Goal: Find specific page/section: Find specific page/section

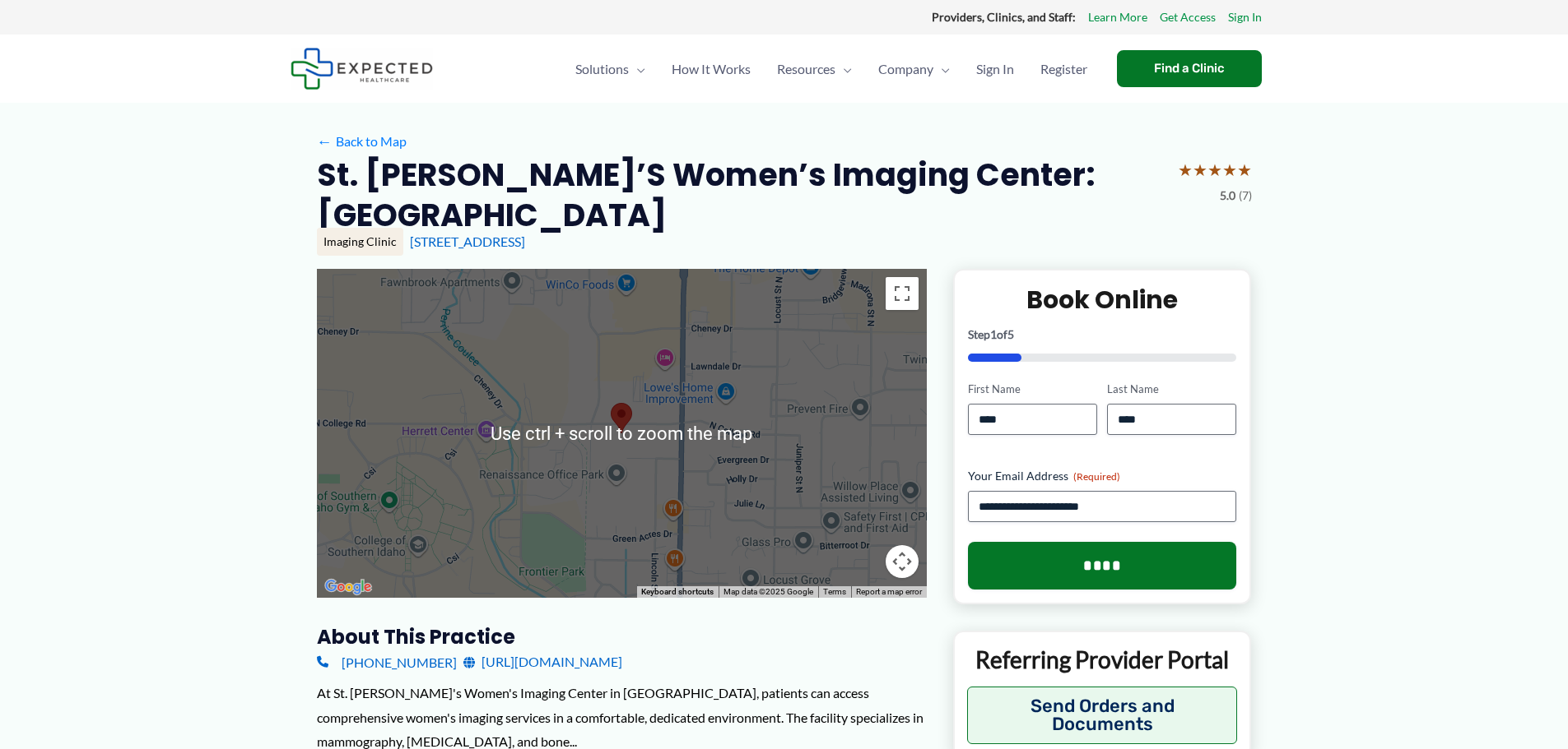
scroll to position [165, 0]
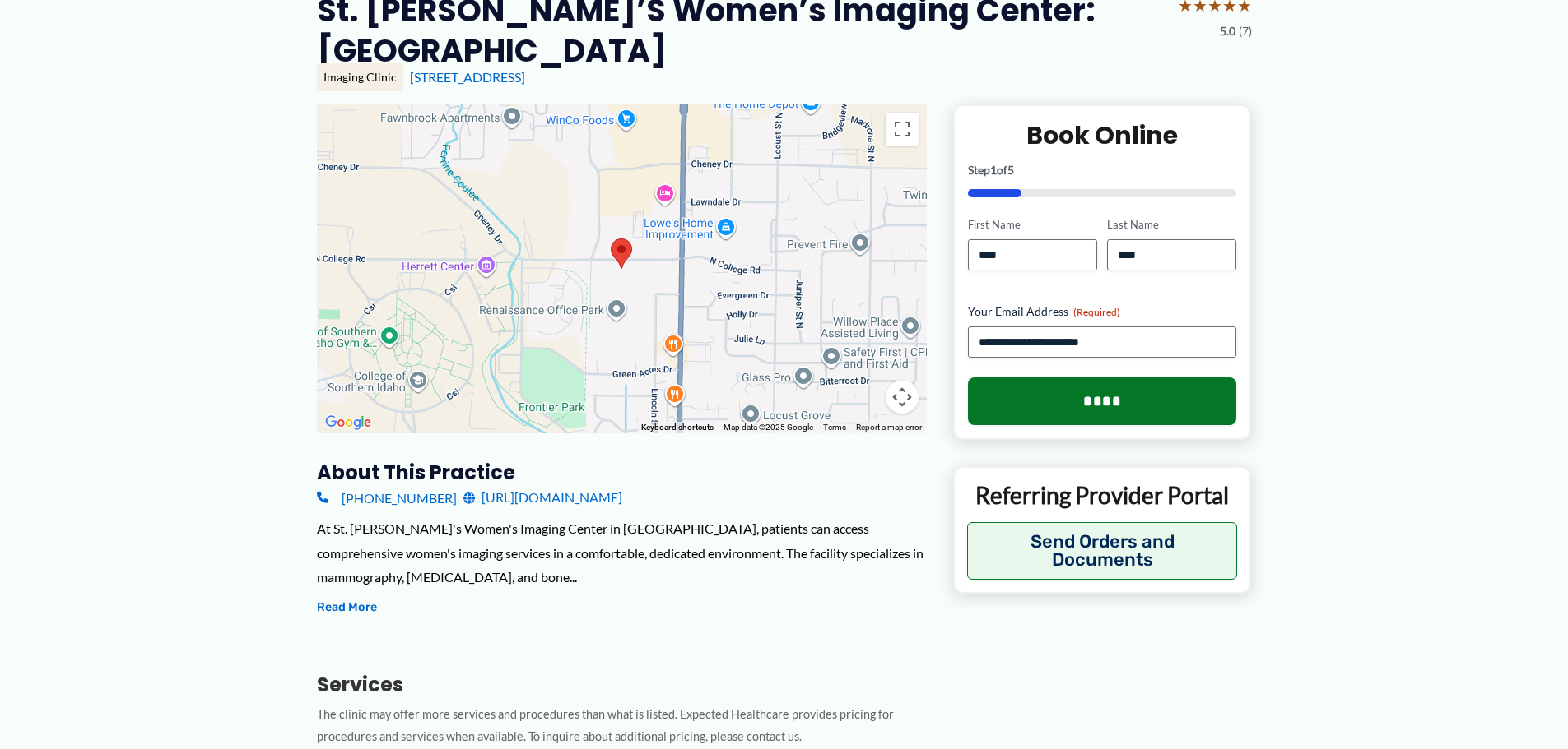
click at [897, 381] on button "Map camera controls" at bounding box center [902, 397] width 33 height 33
click at [826, 299] on button "Move up" at bounding box center [820, 315] width 33 height 33
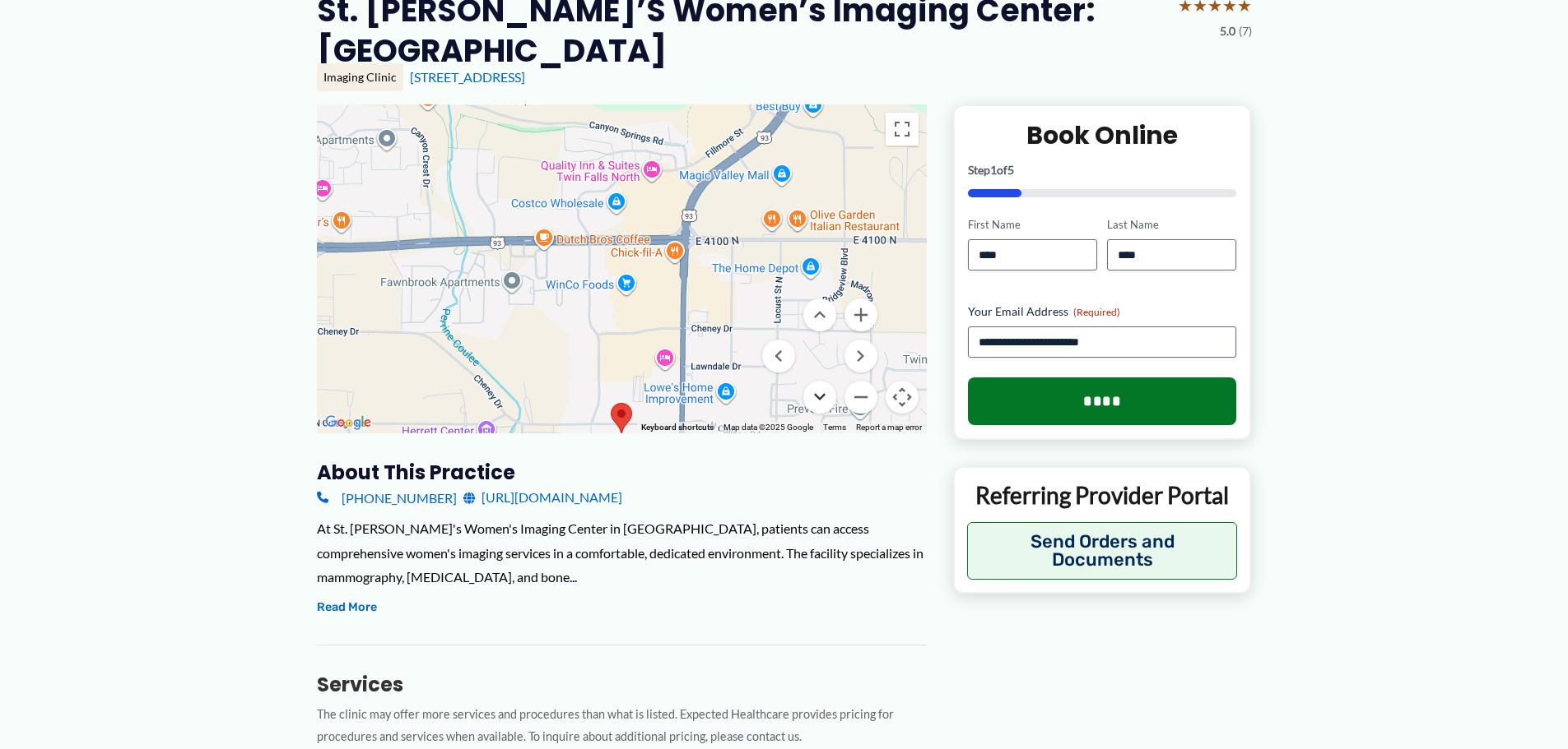
click at [826, 381] on button "Move down" at bounding box center [820, 397] width 33 height 33
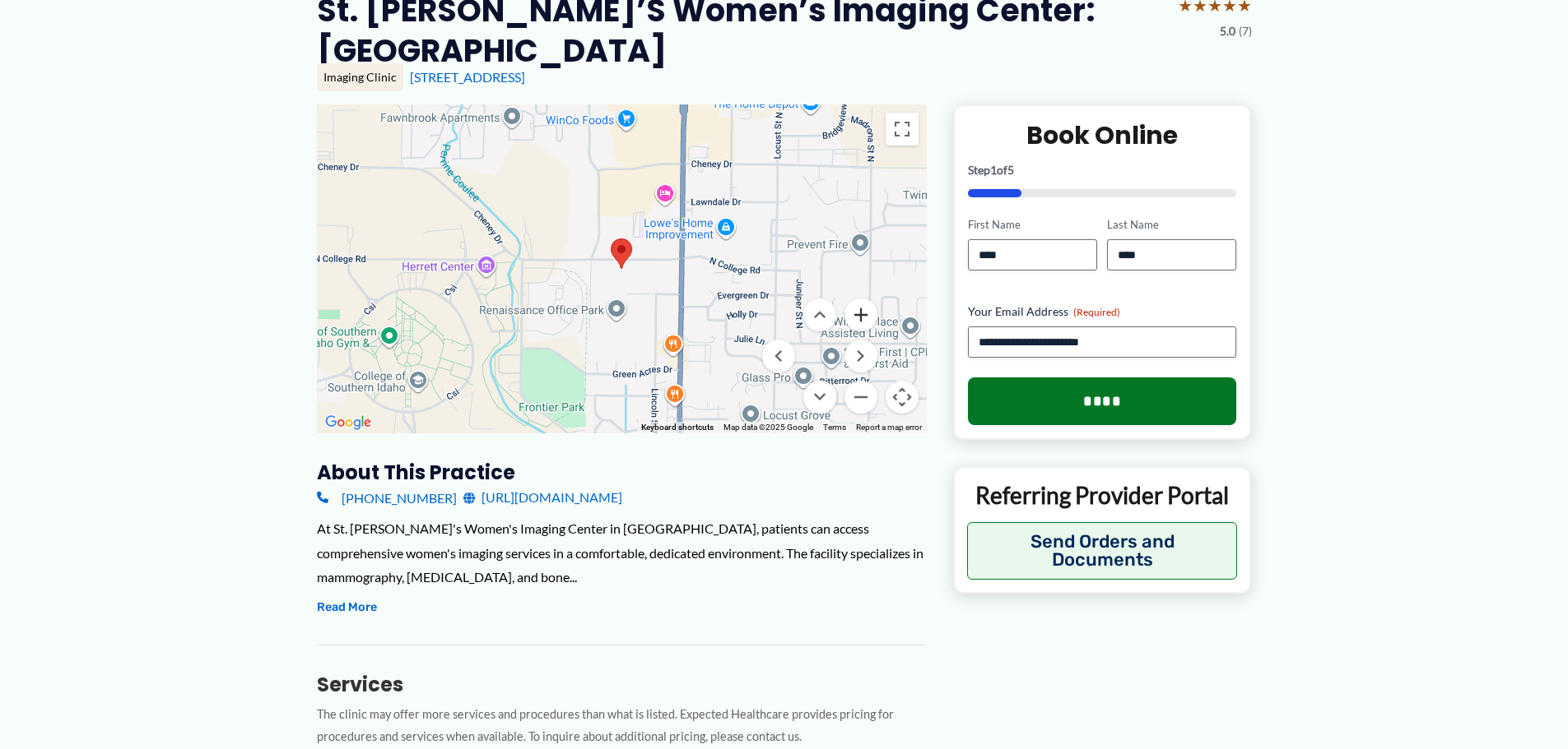
click at [855, 299] on button "Zoom in" at bounding box center [861, 315] width 33 height 33
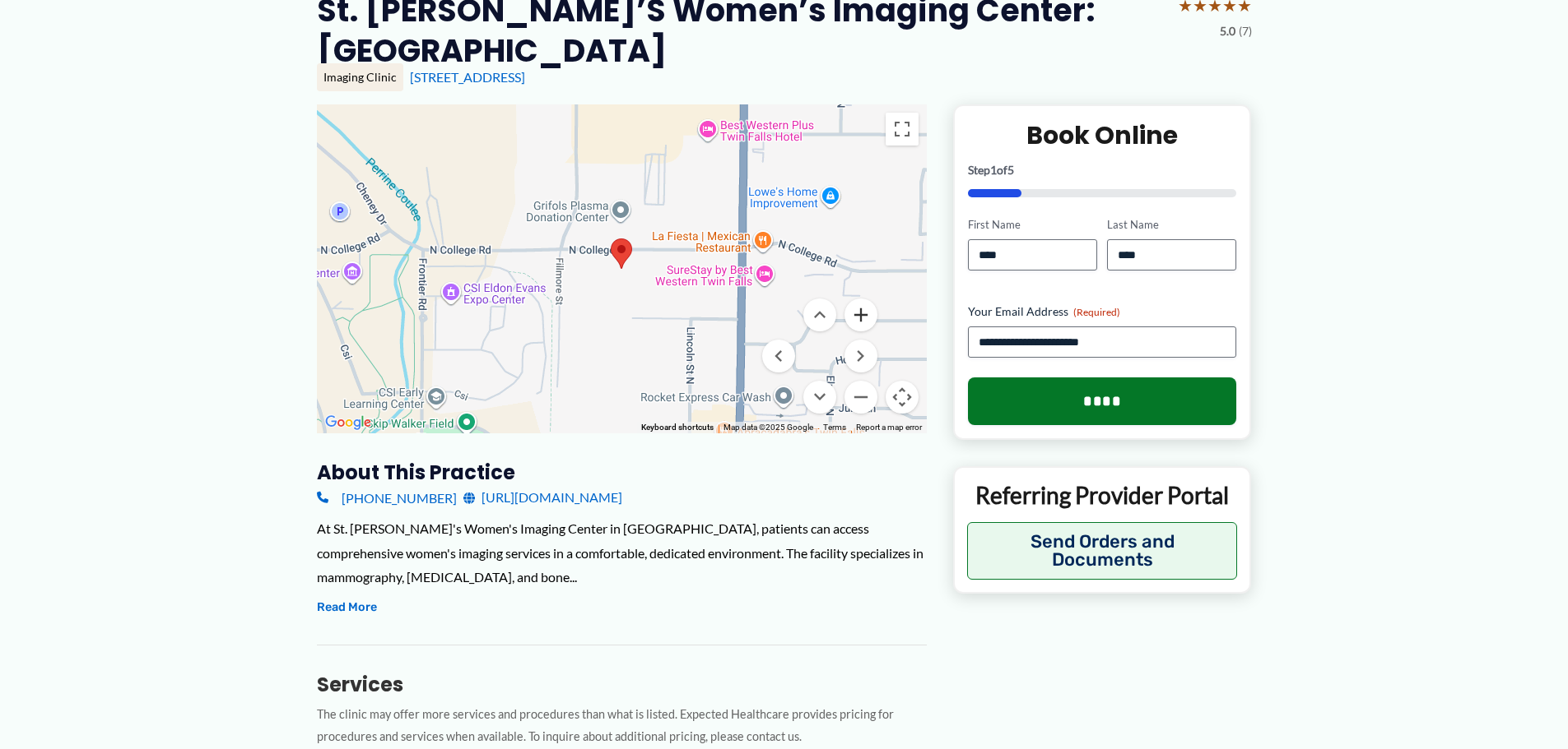
click at [859, 299] on button "Zoom in" at bounding box center [861, 315] width 33 height 33
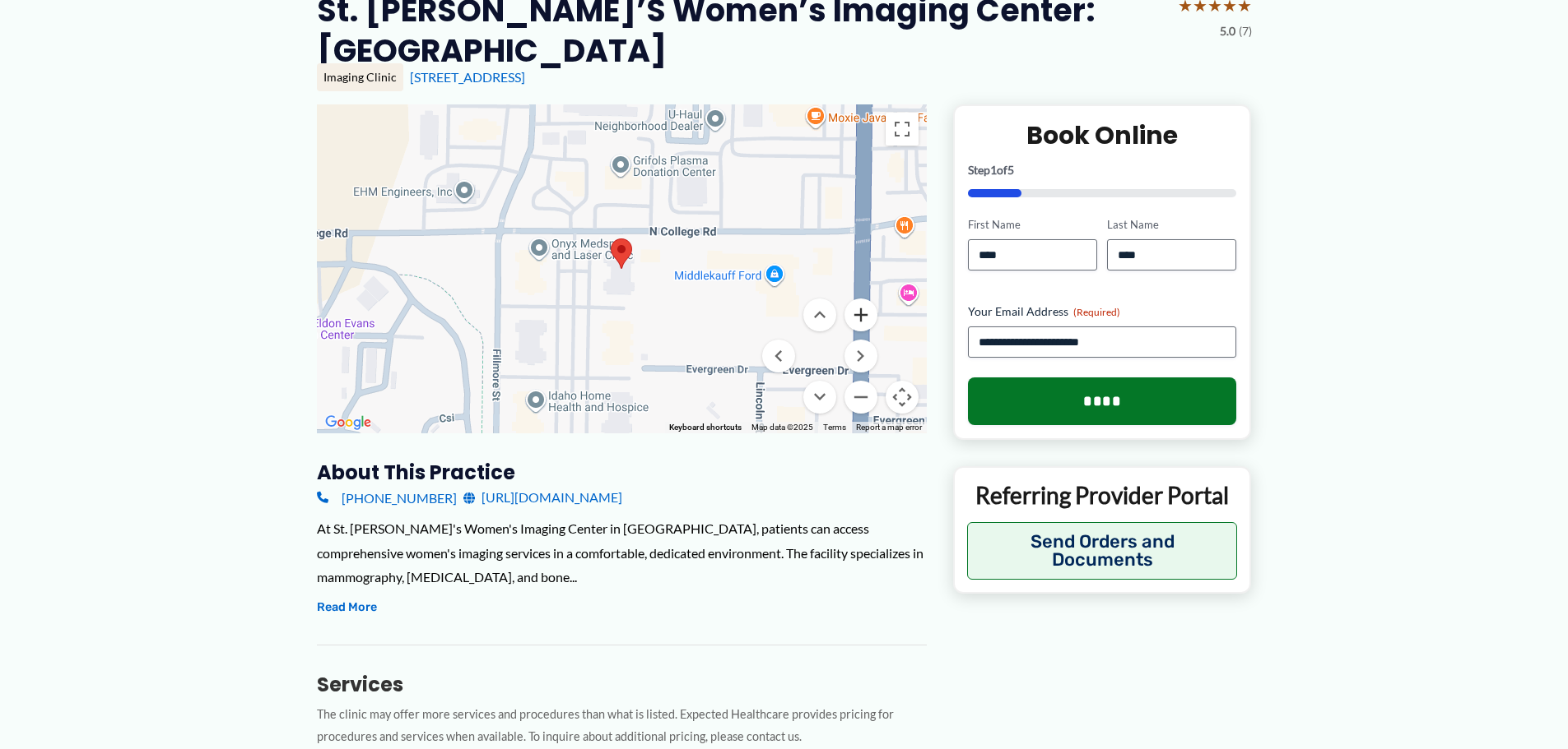
click at [859, 299] on button "Zoom in" at bounding box center [861, 315] width 33 height 33
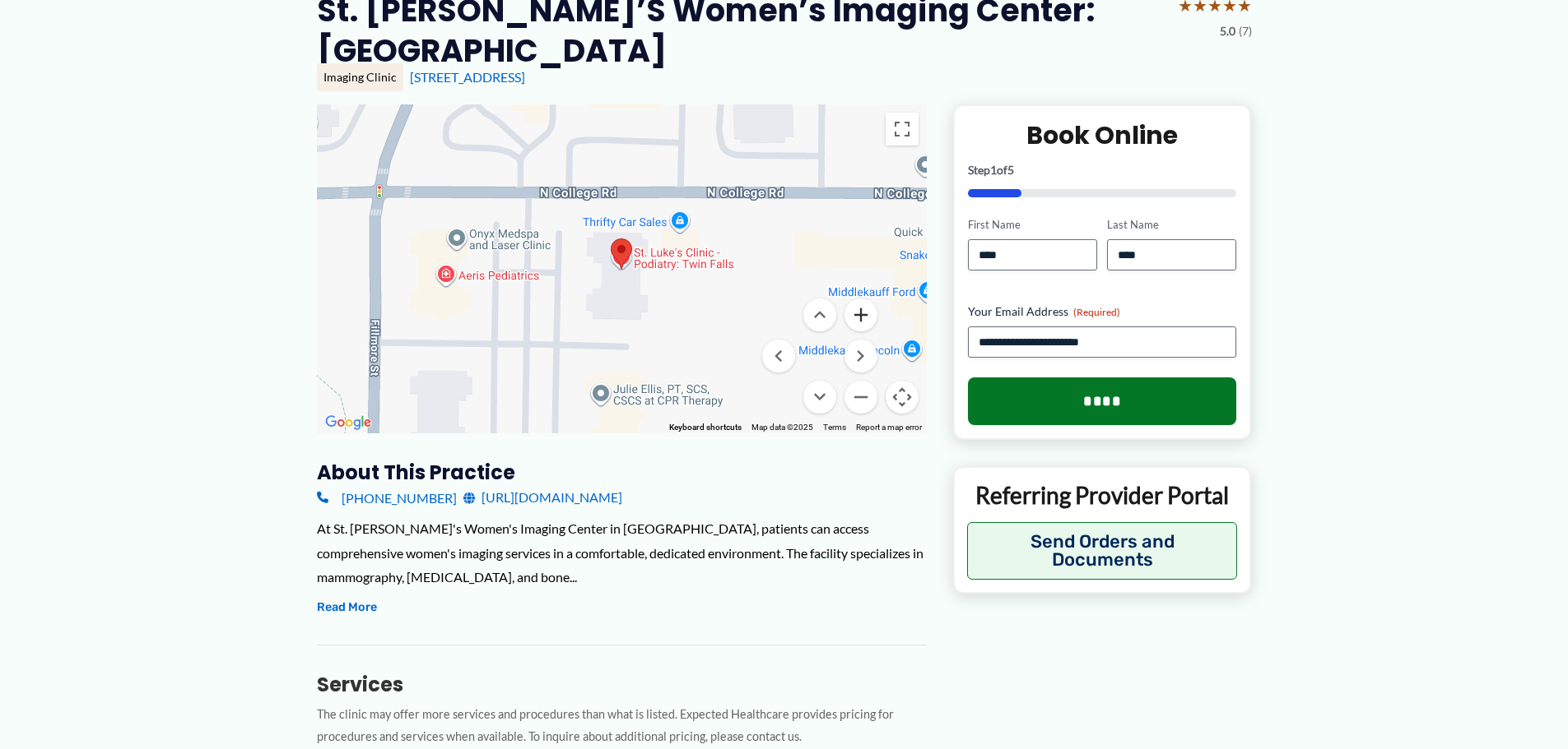
scroll to position [82, 0]
